Goal: Information Seeking & Learning: Learn about a topic

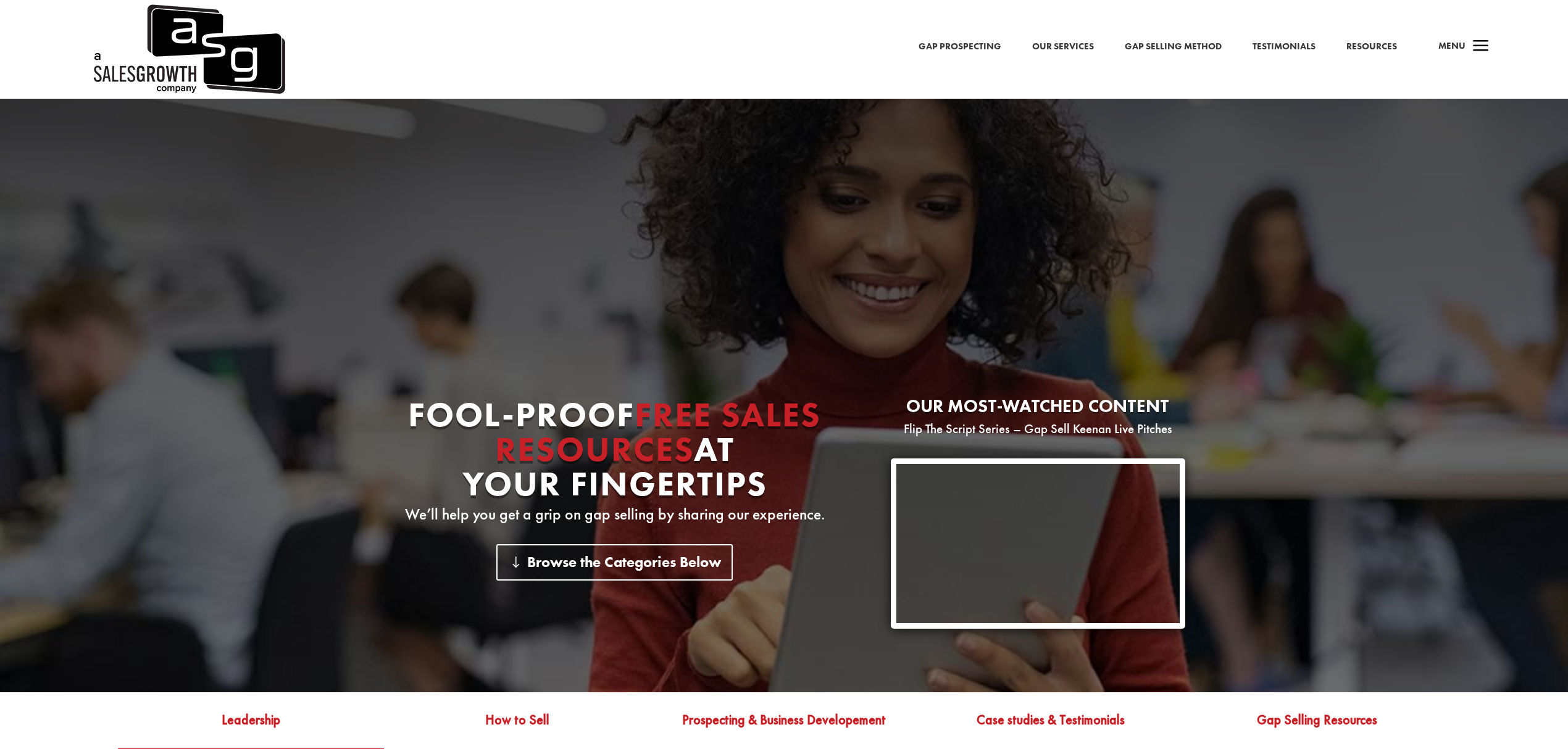
click at [978, 43] on link "Gap Prospecting" at bounding box center [959, 47] width 83 height 16
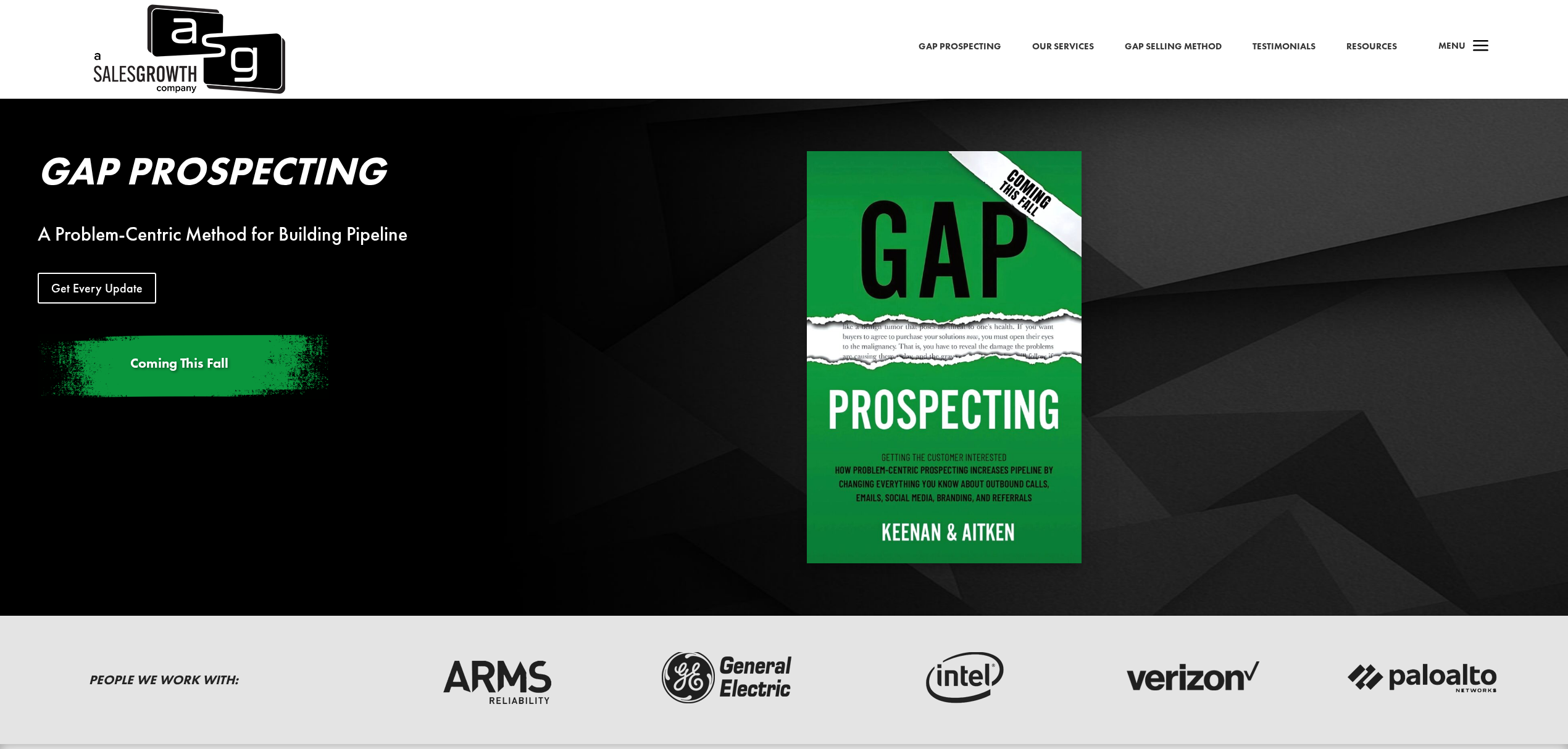
click at [1204, 47] on link "Gap Selling Method" at bounding box center [1172, 47] width 97 height 16
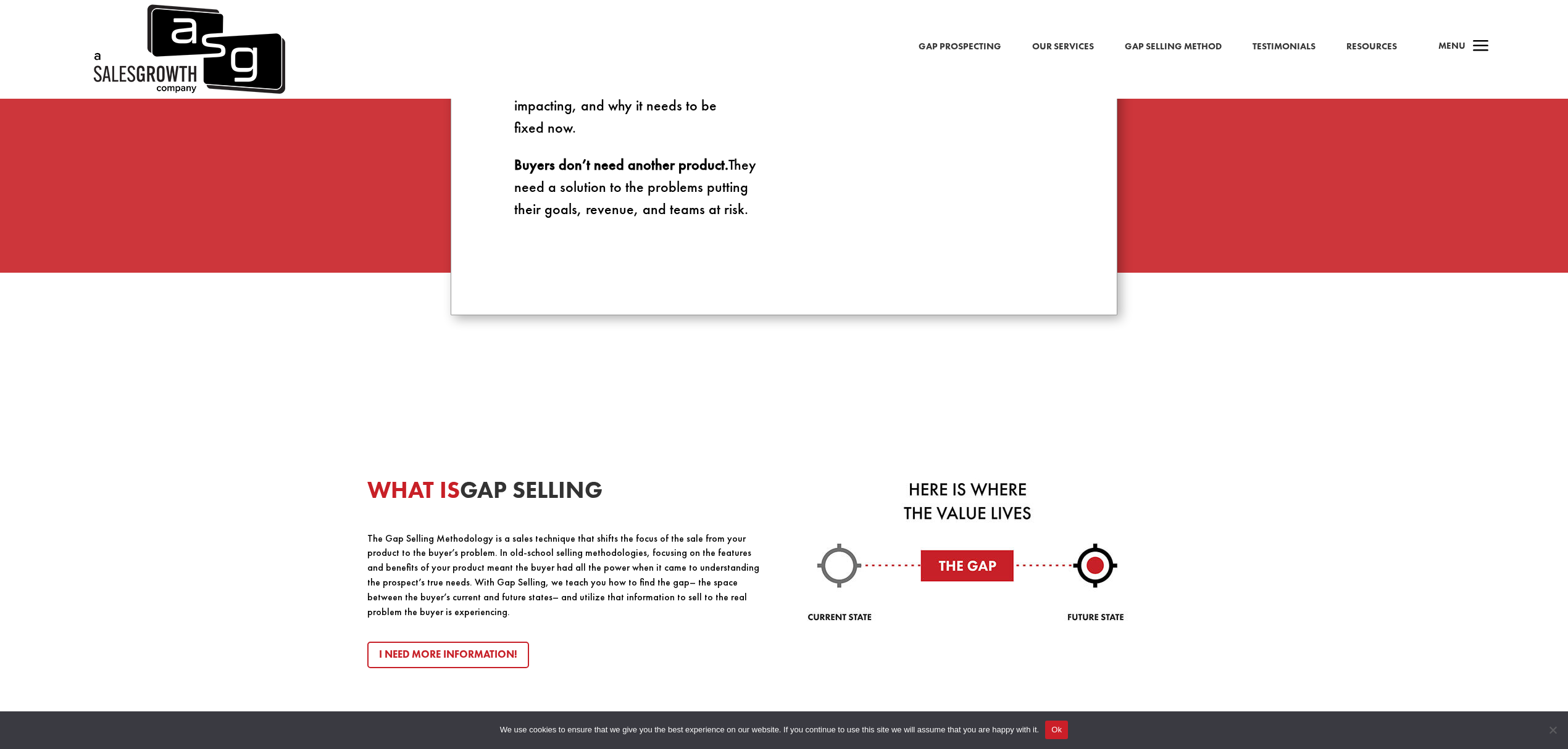
scroll to position [1481, 0]
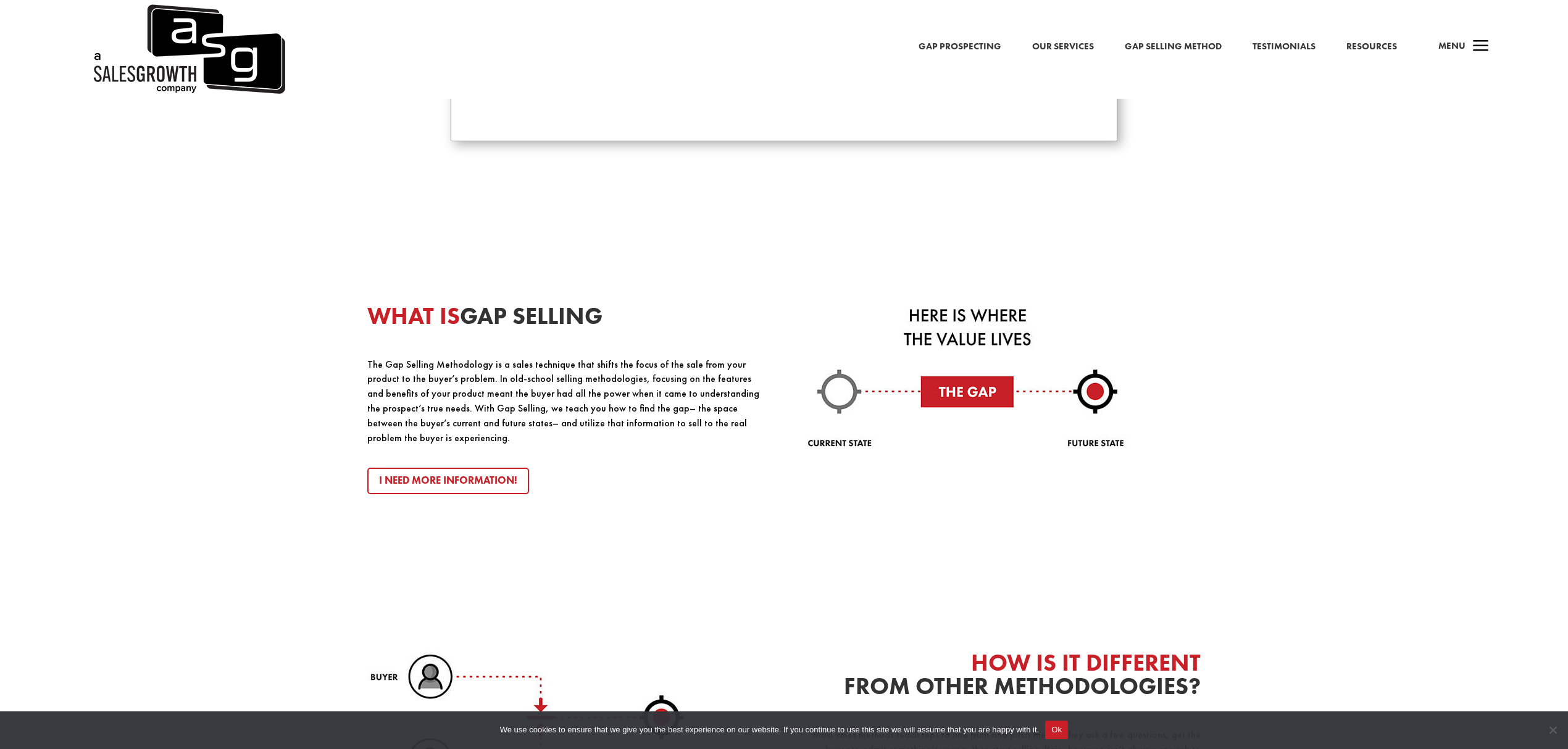
click at [1317, 373] on div "WHAT IS GAP SELLING The Gap Selling Methodology is a sales technique that shift…" at bounding box center [784, 584] width 1568 height 784
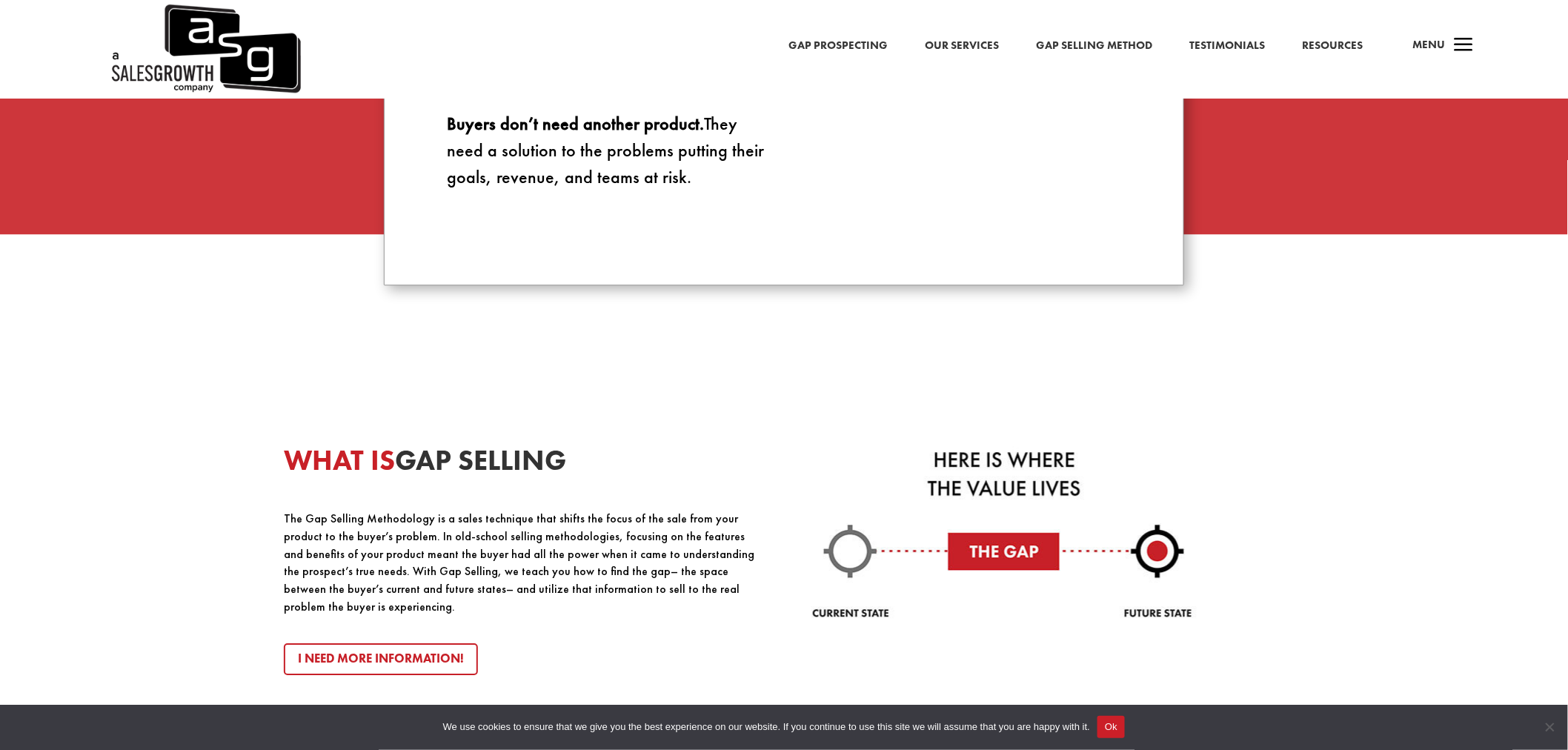
scroll to position [1565, 0]
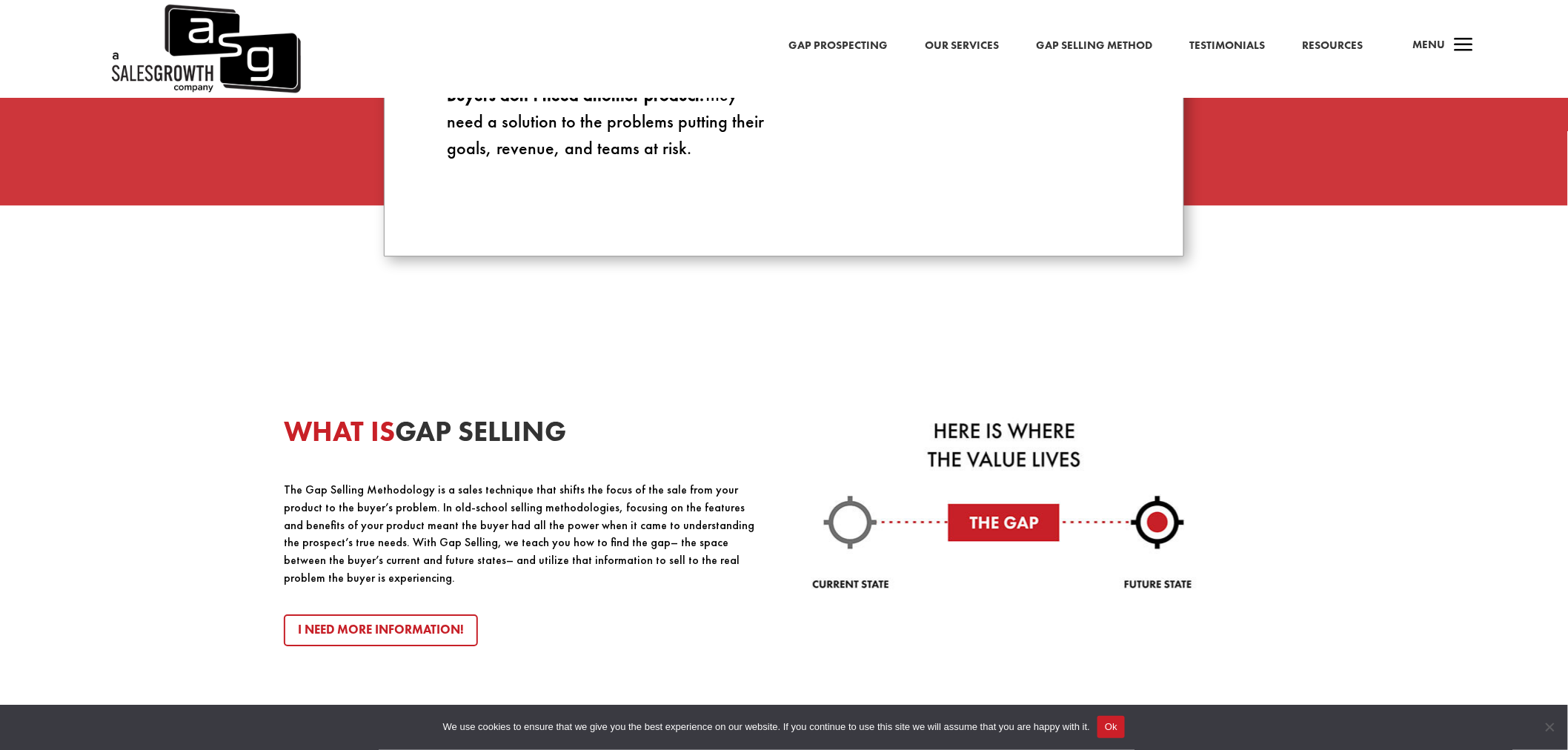
click at [1381, 502] on div "WHAT IS GAP SELLING The Gap Selling Methodology is a sales technique that shift…" at bounding box center [784, 739] width 1568 height 879
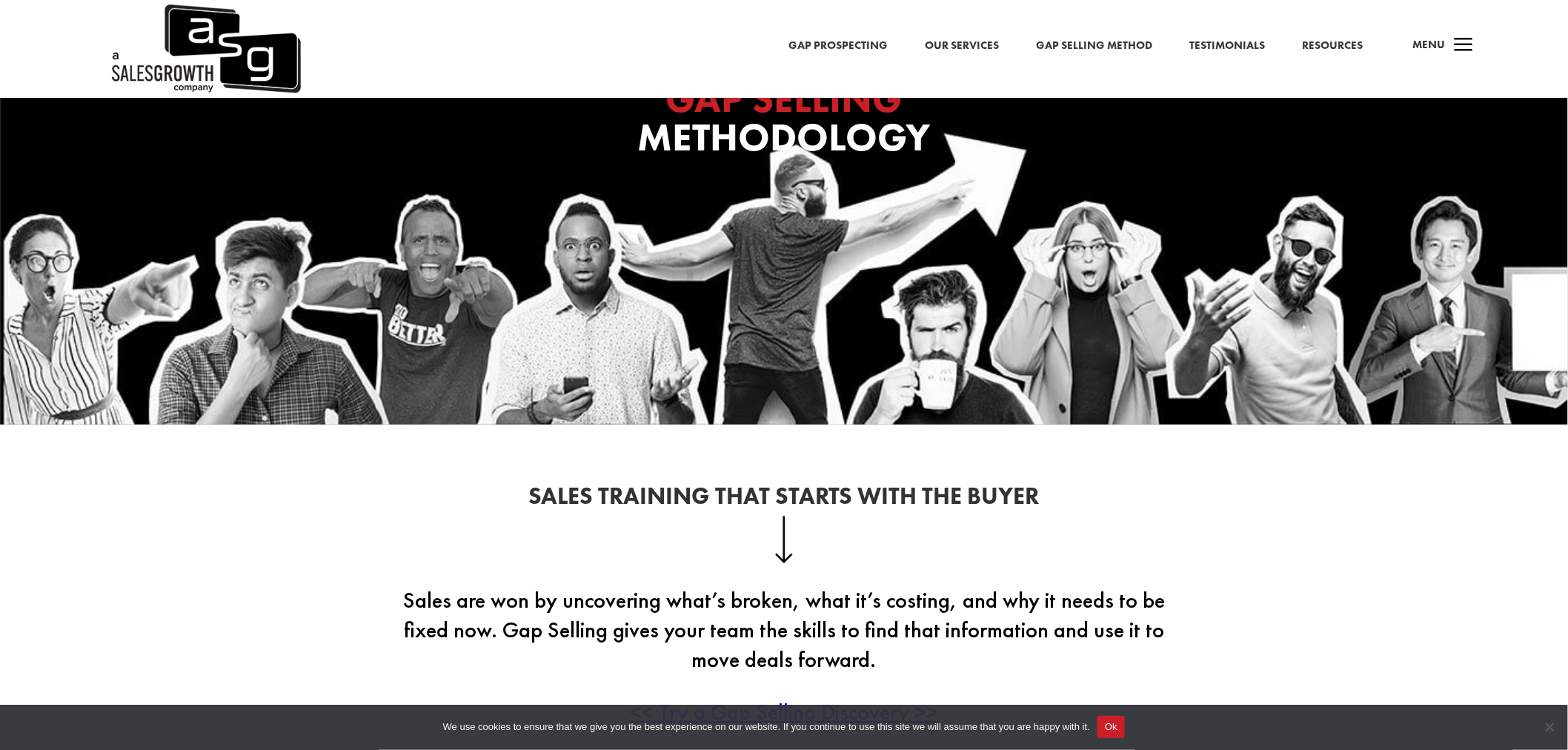
scroll to position [0, 0]
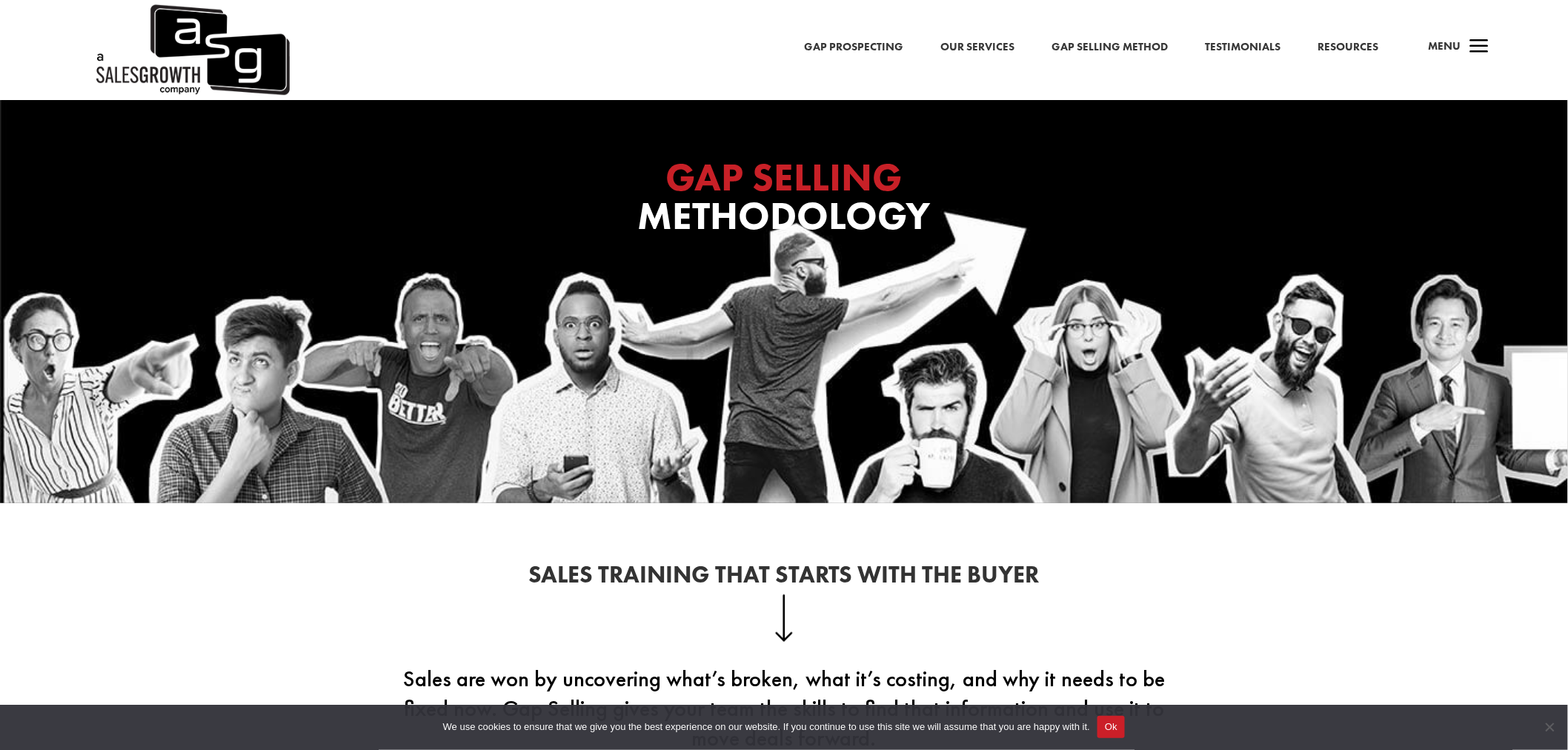
click at [1471, 42] on span "a" at bounding box center [1479, 47] width 30 height 30
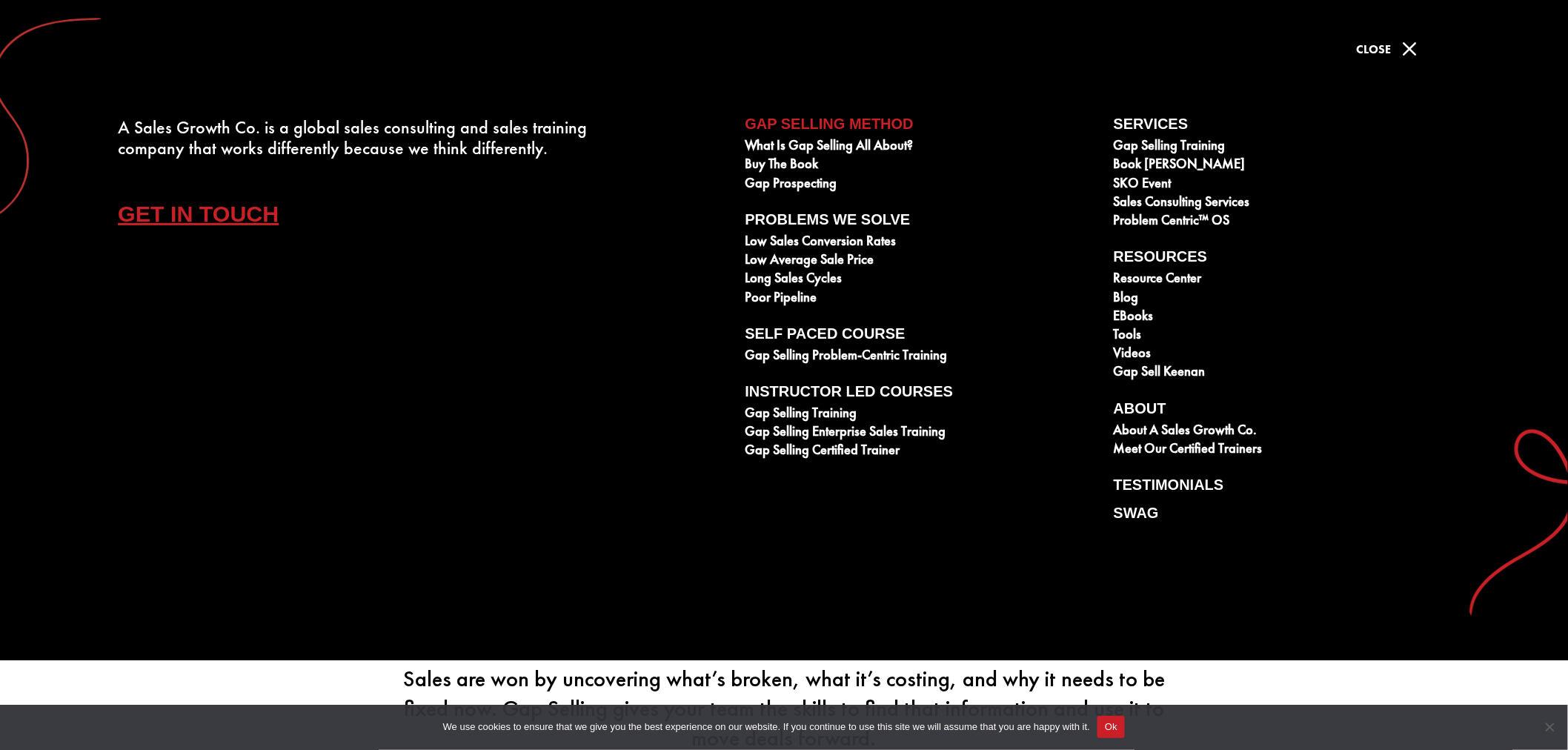
click at [1409, 48] on span "M" at bounding box center [1409, 49] width 30 height 30
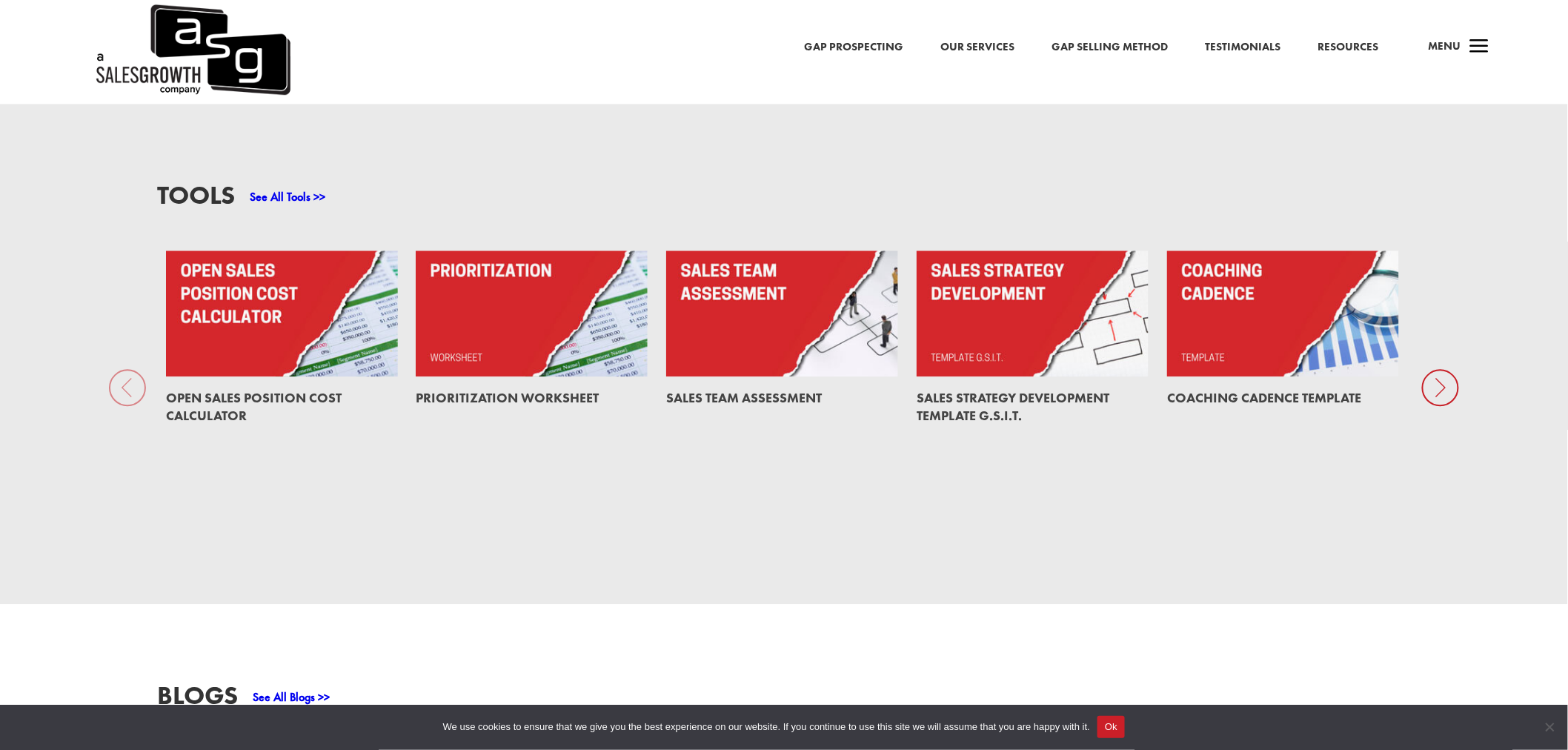
scroll to position [937, 0]
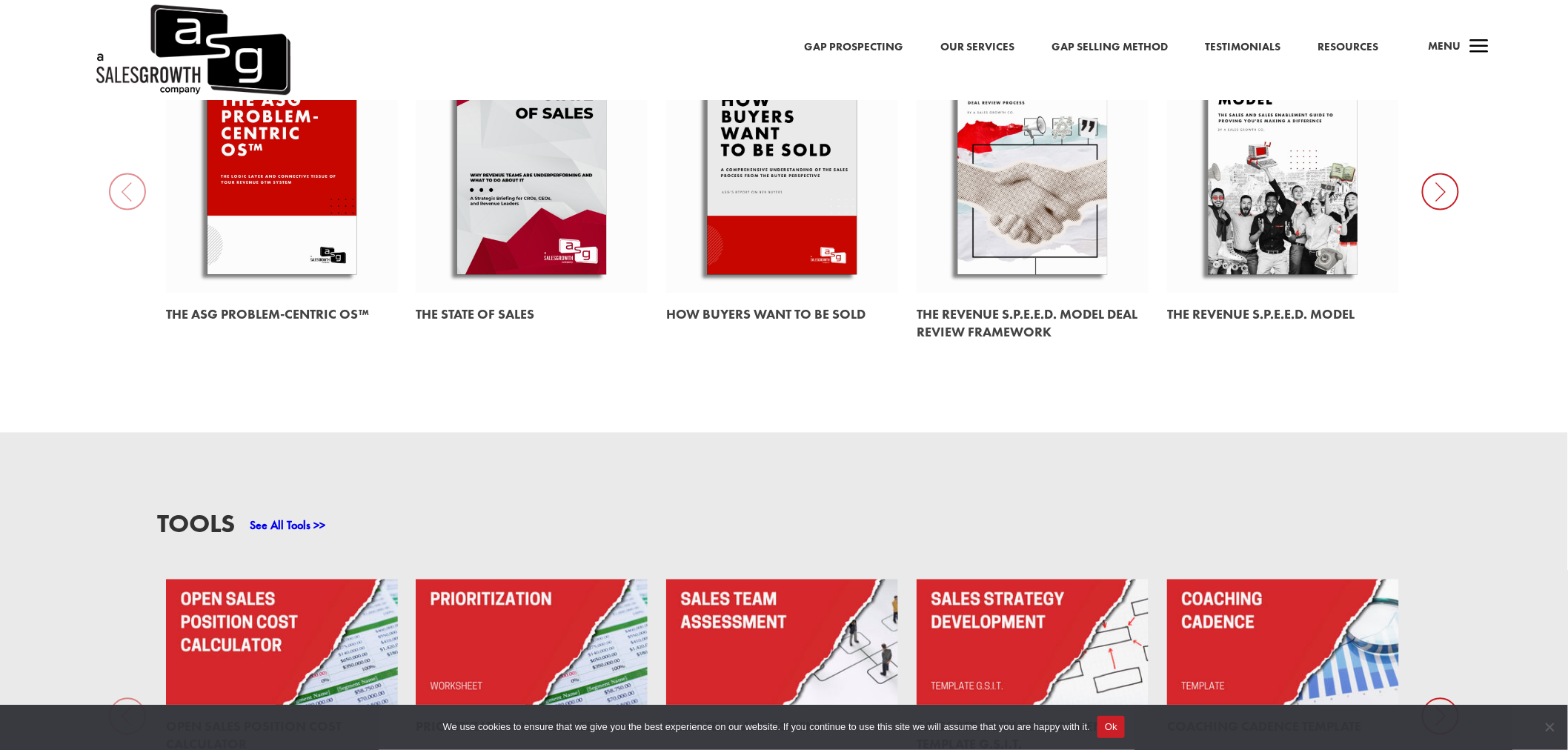
click at [1094, 46] on link "Gap Selling Method" at bounding box center [1110, 47] width 116 height 19
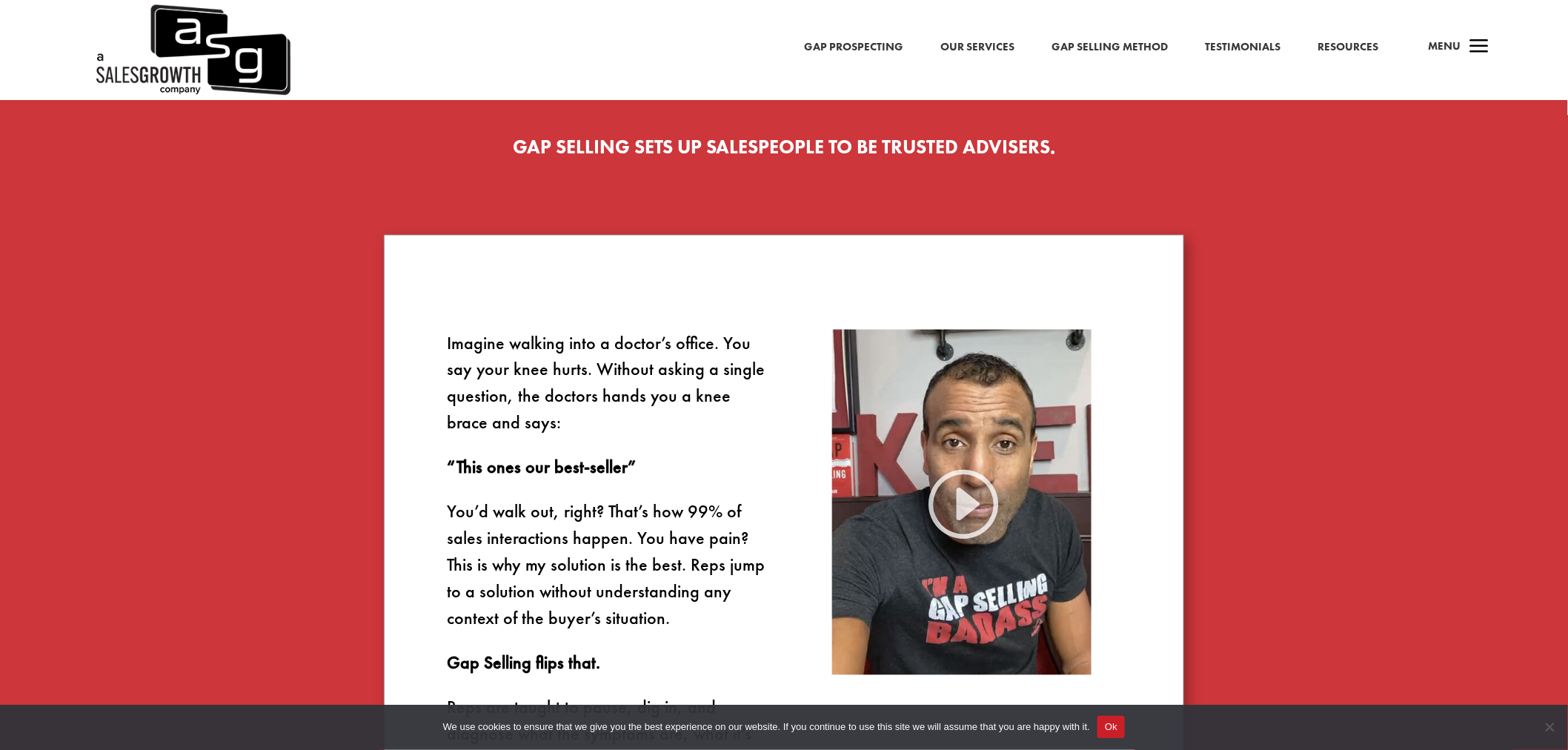
scroll to position [741, 0]
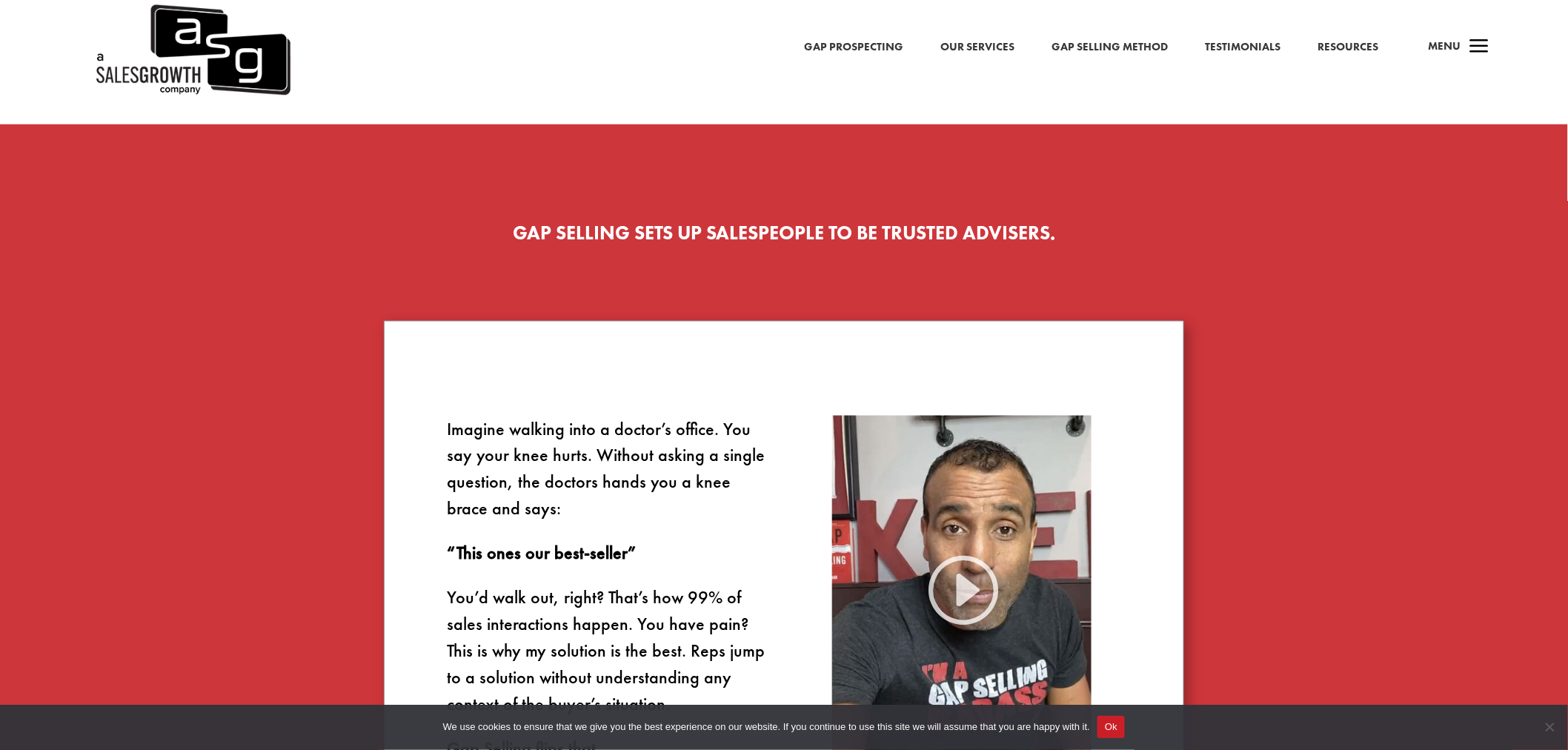
click at [1340, 43] on link "Resources" at bounding box center [1349, 47] width 61 height 19
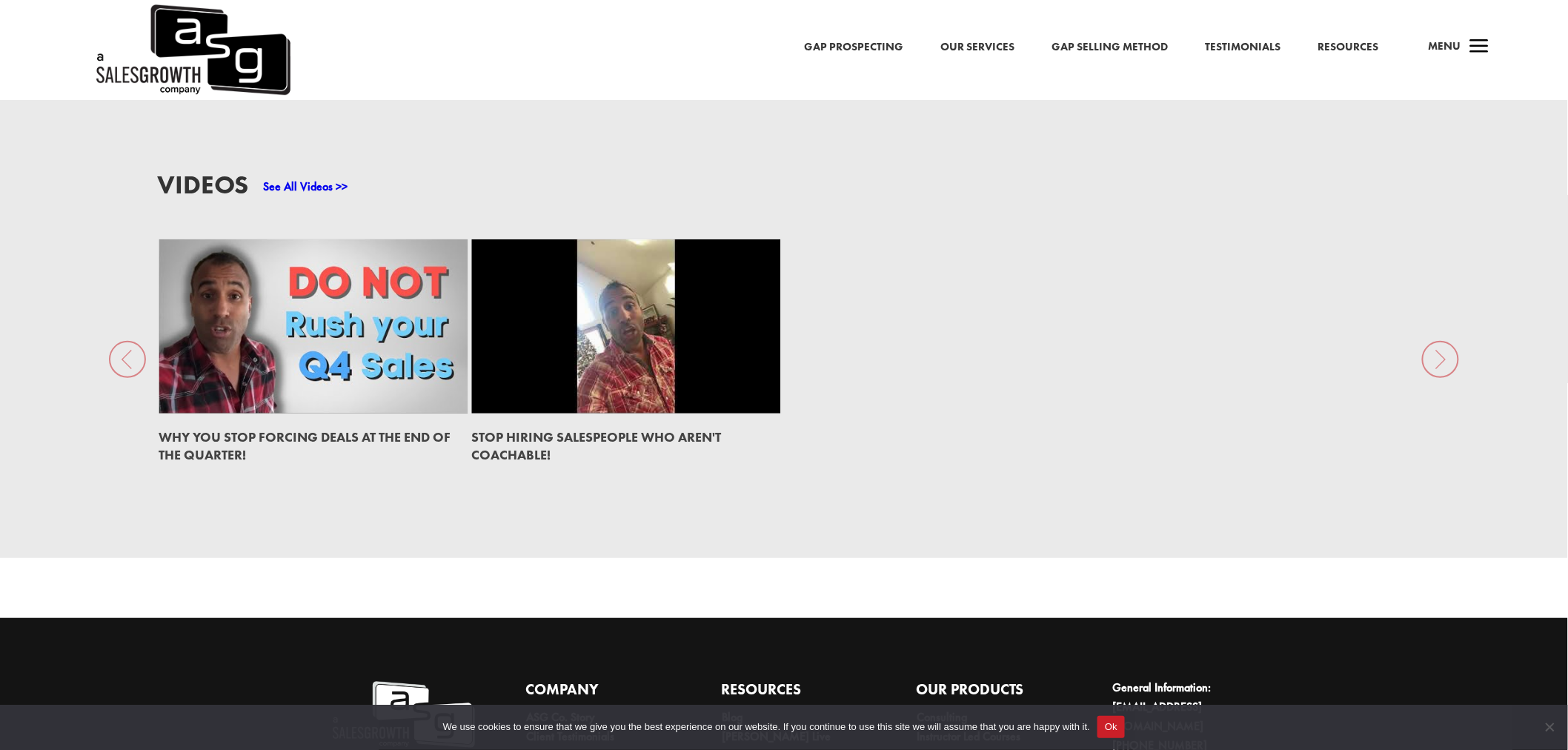
scroll to position [2429, 0]
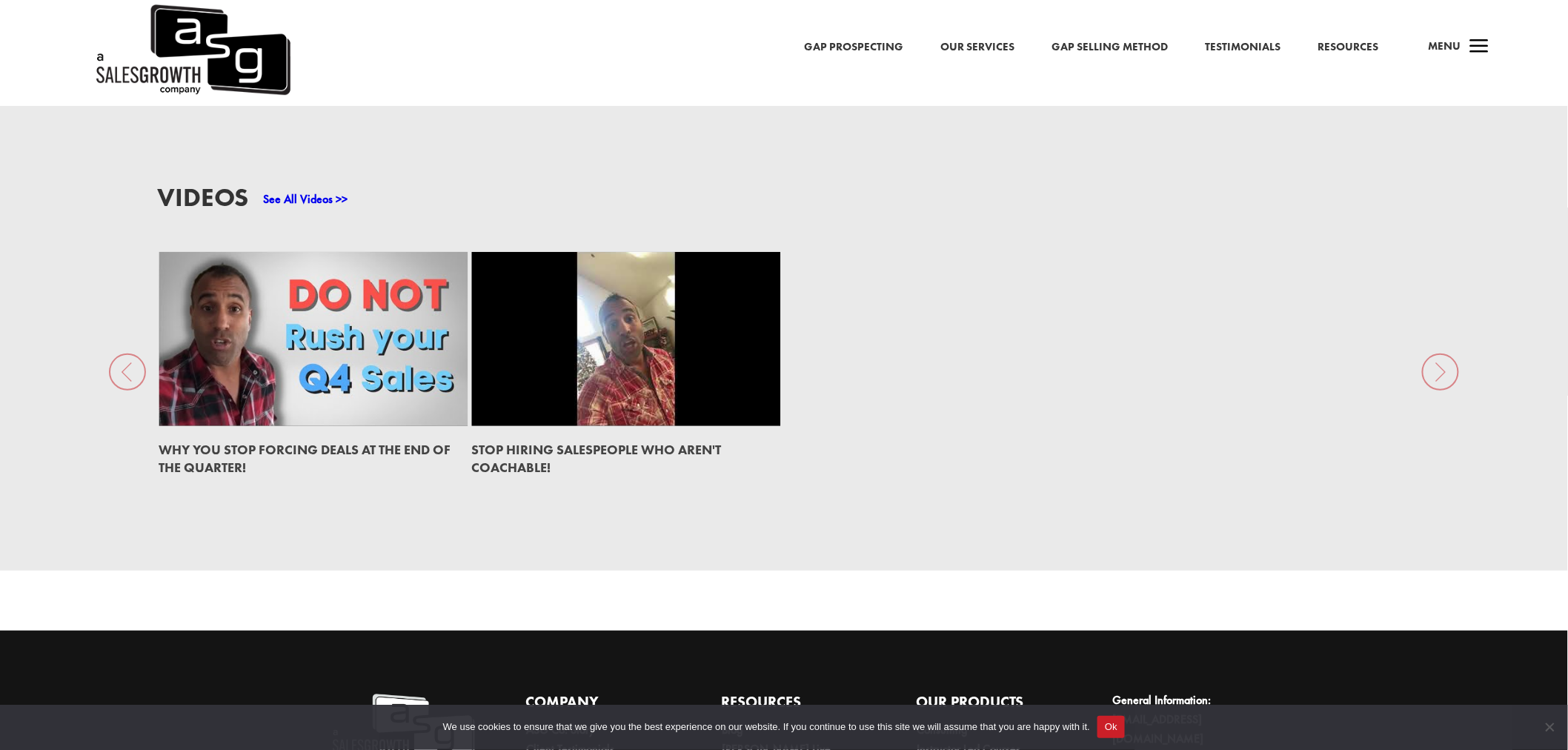
click at [324, 203] on link "See All Videos >>" at bounding box center [305, 199] width 84 height 15
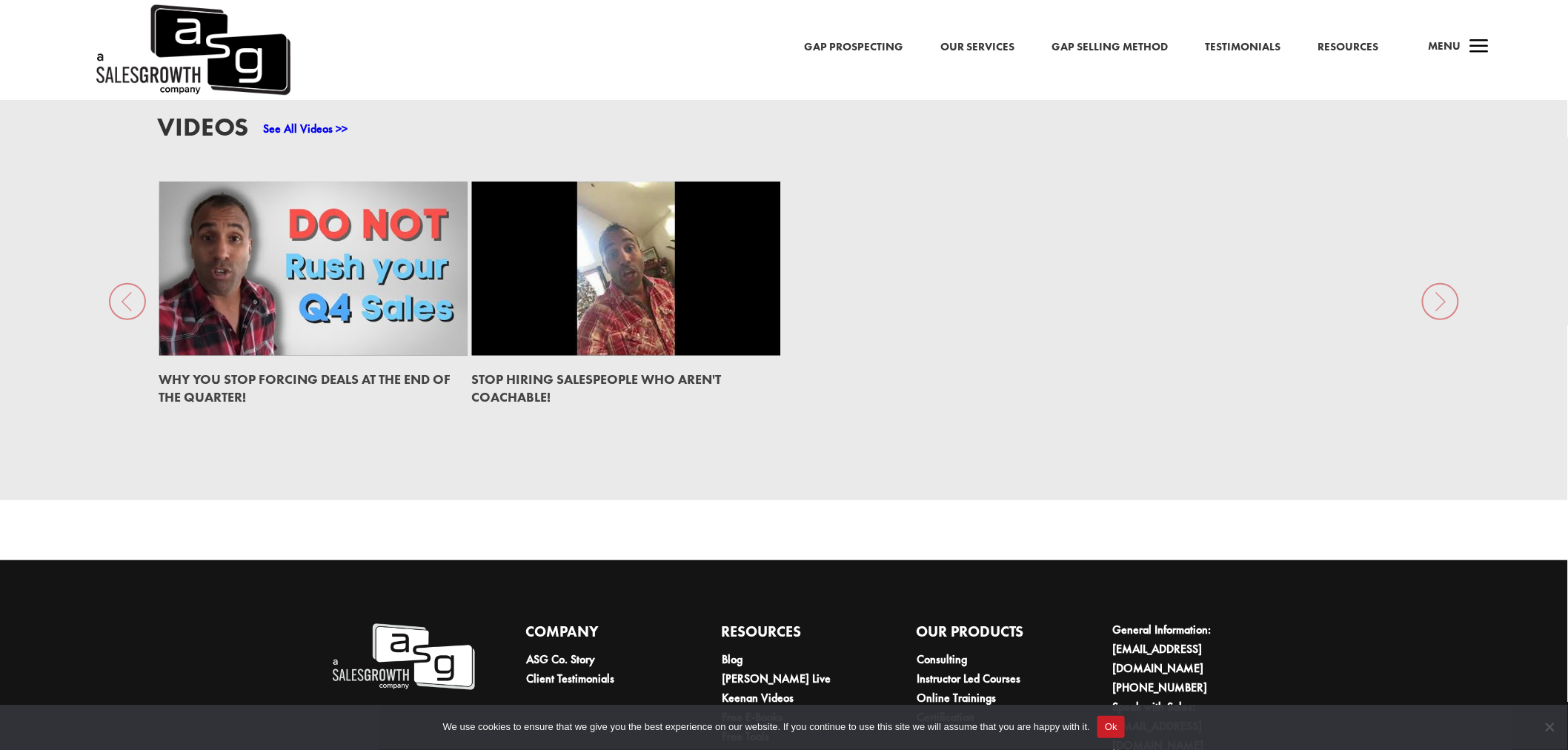
scroll to position [2595, 0]
